Goal: Information Seeking & Learning: Learn about a topic

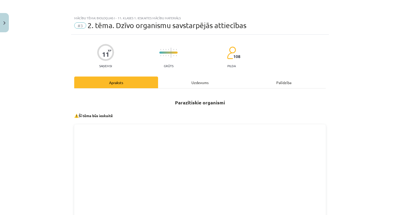
scroll to position [320, 0]
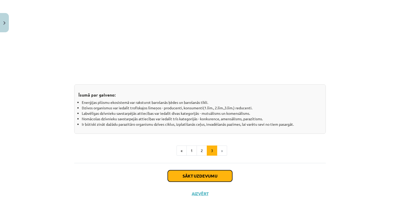
click at [210, 179] on button "Sākt uzdevumu" at bounding box center [200, 175] width 65 height 11
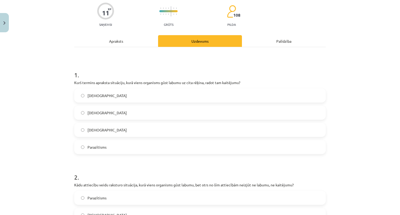
scroll to position [65, 0]
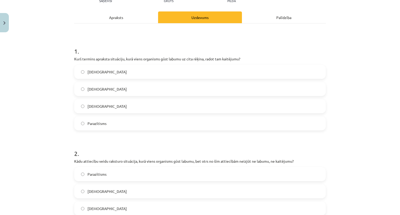
click at [148, 126] on label "Parazītisms" at bounding box center [200, 123] width 251 height 13
drag, startPoint x: 83, startPoint y: 69, endPoint x: 120, endPoint y: 103, distance: 50.5
click at [120, 103] on div "Komensālisms [DEMOGRAPHIC_DATA] [DEMOGRAPHIC_DATA] Parazītisms" at bounding box center [200, 98] width 252 height 66
copy div "Komensālisms [DEMOGRAPHIC_DATA] [DEMOGRAPHIC_DATA]"
click at [158, 149] on h1 "2 ." at bounding box center [200, 149] width 252 height 16
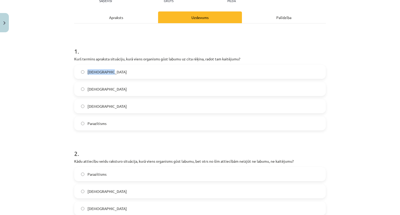
drag, startPoint x: 84, startPoint y: 69, endPoint x: 147, endPoint y: 65, distance: 62.4
click at [147, 65] on label "[DEMOGRAPHIC_DATA]" at bounding box center [200, 71] width 251 height 13
copy span "[DEMOGRAPHIC_DATA]"
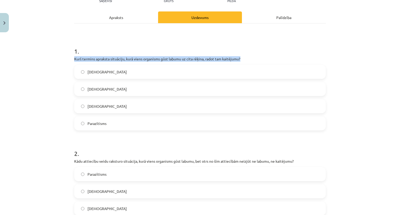
drag, startPoint x: 84, startPoint y: 59, endPoint x: 252, endPoint y: 58, distance: 168.0
click at [252, 58] on div "Mācību tēma: Bioloģijas i - 11. klases 1. ieskaites mācību materiāls #3 2. tēma…" at bounding box center [200, 107] width 400 height 215
click at [253, 58] on p "Kurš termins apraksta situāciju, kurā viens organisms gūst labumu uz cita rēķin…" at bounding box center [200, 58] width 252 height 5
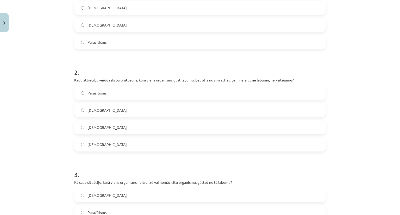
scroll to position [169, 0]
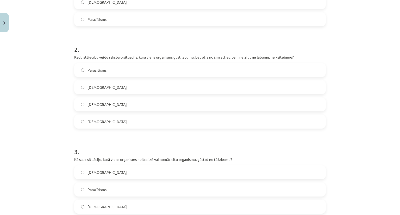
click at [143, 91] on label "[DEMOGRAPHIC_DATA]" at bounding box center [200, 87] width 251 height 13
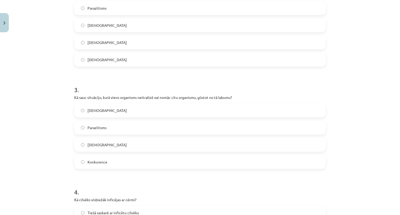
scroll to position [247, 0]
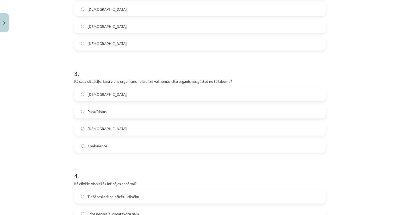
click at [120, 112] on label "Parazītisms" at bounding box center [200, 111] width 251 height 13
click at [110, 152] on label "Konkurence" at bounding box center [200, 145] width 251 height 13
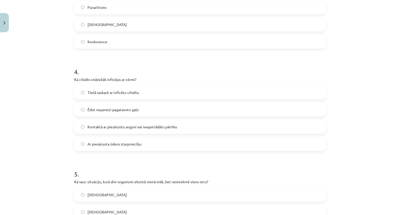
scroll to position [357, 0]
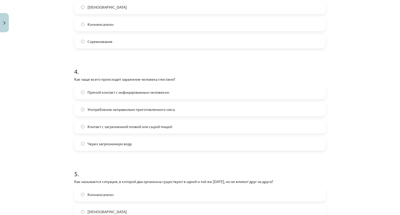
click at [166, 127] on font "Контакт с загрязненной почвой или сырой пищей" at bounding box center [130, 126] width 85 height 5
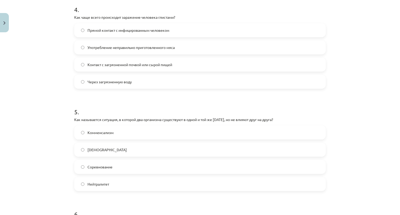
scroll to position [462, 0]
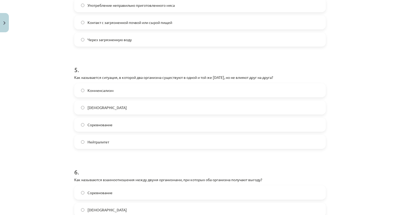
click at [111, 140] on label "Нейтралитет" at bounding box center [200, 141] width 251 height 13
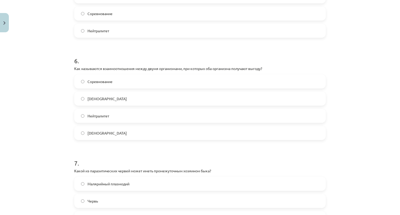
scroll to position [592, 0]
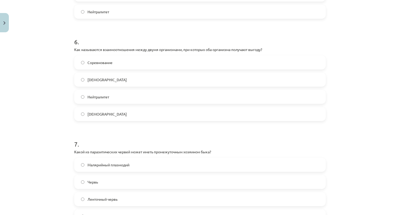
click at [113, 78] on label "[DEMOGRAPHIC_DATA]" at bounding box center [200, 79] width 251 height 13
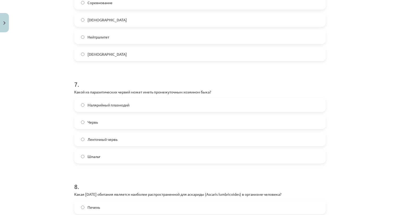
scroll to position [696, 0]
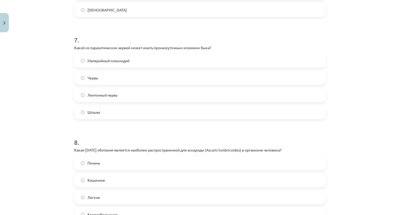
click at [137, 92] on label "Ленточный червь" at bounding box center [200, 95] width 251 height 13
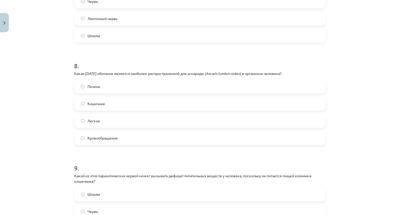
scroll to position [774, 0]
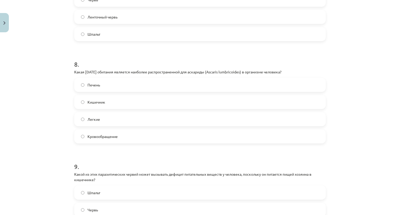
click at [120, 101] on label "Кишечник" at bounding box center [200, 102] width 251 height 13
click at [200, 57] on h1 "8 ." at bounding box center [200, 60] width 252 height 16
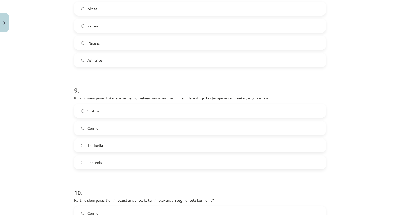
scroll to position [847, 0]
